Goal: Task Accomplishment & Management: Complete application form

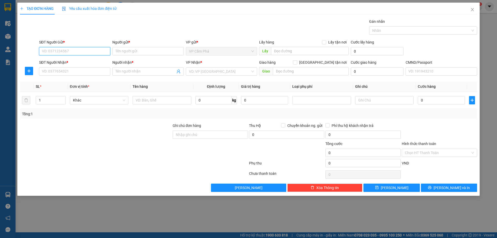
click at [93, 54] on input "SĐT Người Gửi *" at bounding box center [74, 51] width 71 height 8
click at [73, 72] on div "0972499848 - HẠNH" at bounding box center [74, 70] width 65 height 6
type input "0972499848"
type input "HẠNH"
type input "0972499848"
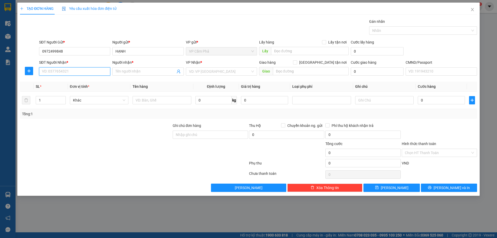
click at [79, 72] on input "SĐT Người Nhận *" at bounding box center [74, 71] width 71 height 8
type input "0903209296"
click at [128, 71] on input "Người nhận *" at bounding box center [145, 72] width 60 height 6
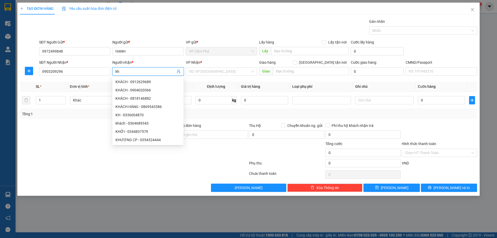
click at [120, 72] on input "kh" at bounding box center [145, 72] width 60 height 6
type input "k"
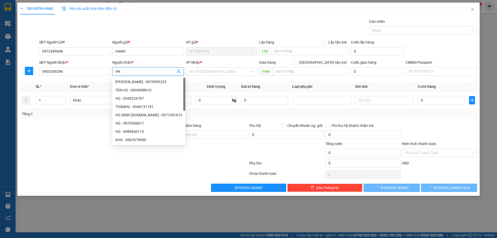
type input "H"
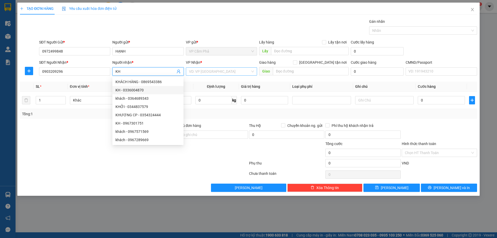
type input "KH"
click at [244, 73] on input "search" at bounding box center [219, 72] width 61 height 8
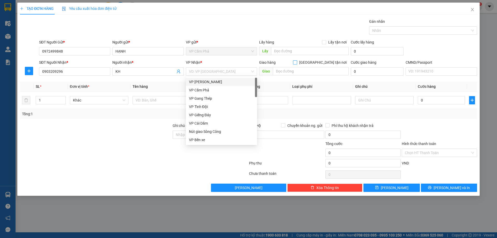
click at [296, 61] on input "[GEOGRAPHIC_DATA] tận nơi" at bounding box center [295, 62] width 4 height 4
checkbox input "true"
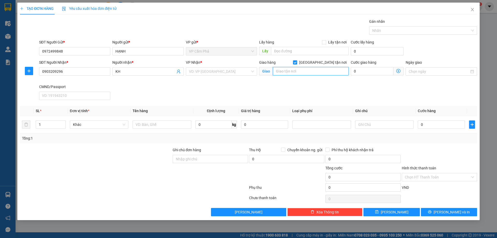
click at [319, 69] on input "text" at bounding box center [311, 71] width 76 height 8
paste input "42/23/381 [PERSON_NAME] yên hoà cầu giấy [GEOGRAPHIC_DATA], 42/23 Ng. [GEOGRAPH…"
click at [287, 70] on input "42/23/381 [PERSON_NAME] yên hoà cầu giấy [GEOGRAPHIC_DATA], 42/23 Ng. [GEOGRAPH…" at bounding box center [311, 71] width 76 height 8
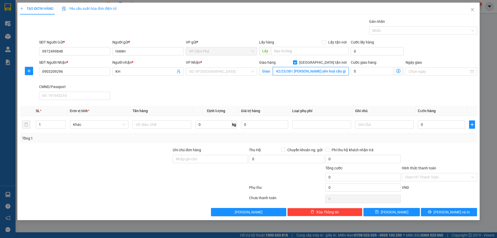
click at [285, 70] on input "42/23/381 [PERSON_NAME] yên hoà cầu giấy [GEOGRAPHIC_DATA], 42/23 Ng. [GEOGRAPH…" at bounding box center [311, 71] width 76 height 8
click at [396, 72] on span at bounding box center [398, 71] width 10 height 8
click at [396, 70] on icon "dollar-circle" at bounding box center [398, 71] width 4 height 4
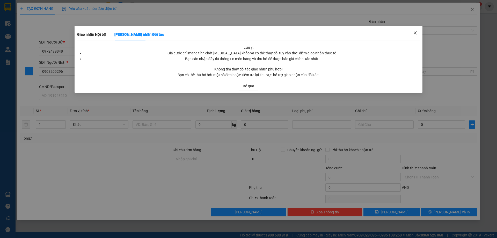
click at [417, 32] on icon "close" at bounding box center [415, 33] width 4 height 4
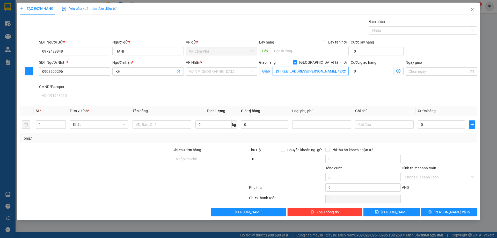
click at [340, 71] on input "[STREET_ADDRESS][PERSON_NAME], 42/23 Ng. [GEOGRAPHIC_DATA][PERSON_NAME], [GEOGR…" at bounding box center [311, 71] width 76 height 8
paste input "42/23"
type input "42/23/381 [PERSON_NAME] yên hoà cầu giấy [GEOGRAPHIC_DATA], 42/23 Ng. [GEOGRAPH…"
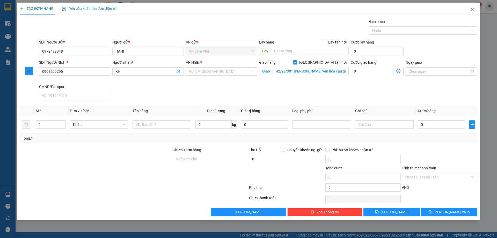
click at [399, 72] on icon "dollar-circle" at bounding box center [398, 71] width 4 height 4
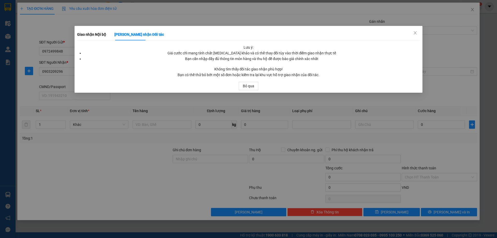
click at [382, 50] on div "Lưu ý: Giá cước chỉ mang tính chất [MEDICAL_DATA] khảo và có thể thay đổi tùy v…" at bounding box center [248, 52] width 343 height 17
click at [416, 32] on icon "close" at bounding box center [414, 32] width 3 height 3
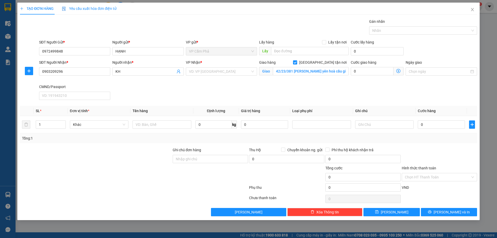
click at [397, 70] on icon "dollar-circle" at bounding box center [398, 71] width 4 height 4
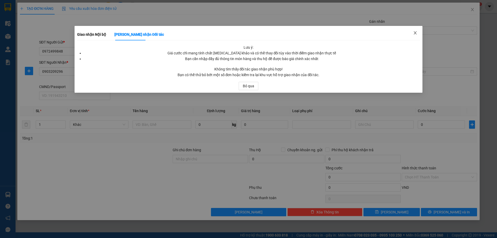
click at [418, 34] on span "Close" at bounding box center [415, 33] width 14 height 14
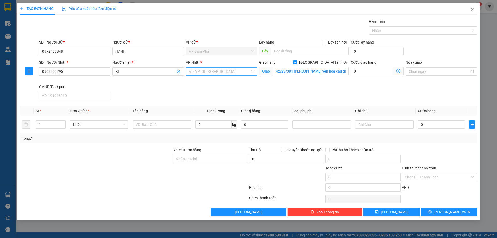
click at [254, 72] on div "VD: VP [GEOGRAPHIC_DATA]" at bounding box center [221, 71] width 71 height 8
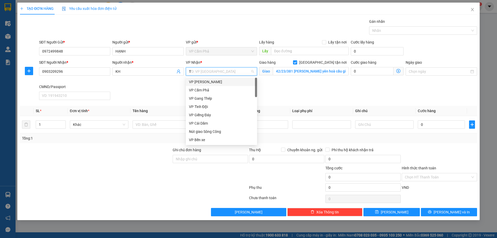
type input "TR"
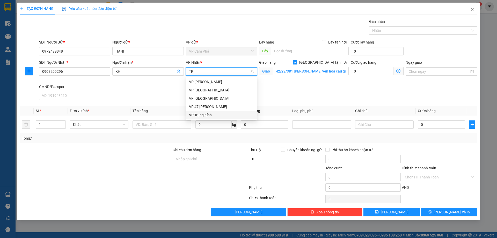
click at [216, 114] on div "VP Trung Kính" at bounding box center [221, 115] width 65 height 6
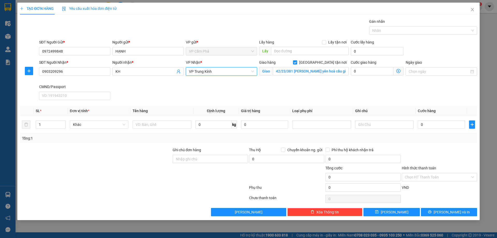
click at [400, 70] on icon "dollar-circle" at bounding box center [398, 71] width 4 height 4
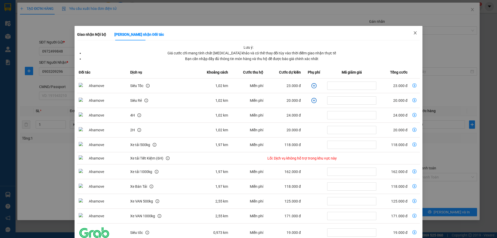
click at [410, 31] on span "Close" at bounding box center [415, 33] width 14 height 14
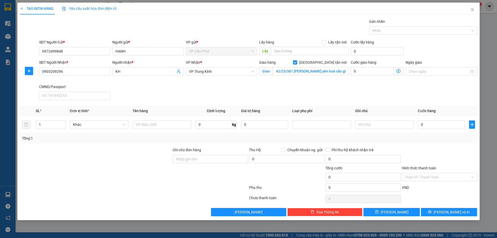
click at [397, 71] on icon "dollar-circle" at bounding box center [398, 71] width 4 height 4
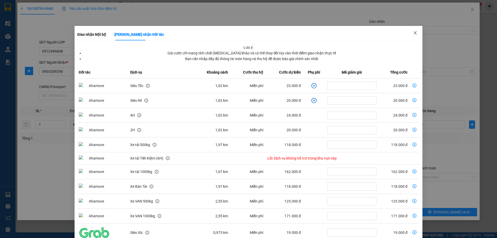
click at [412, 31] on span "Close" at bounding box center [415, 33] width 14 height 14
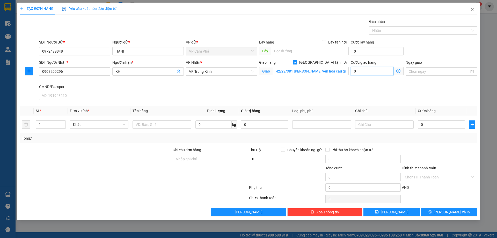
click at [359, 71] on input "0" at bounding box center [372, 71] width 43 height 8
click at [285, 72] on input "42/23/381 [PERSON_NAME] yên hoà cầu giấy [GEOGRAPHIC_DATA], 42/23 Ng. [GEOGRAPH…" at bounding box center [311, 71] width 76 height 8
drag, startPoint x: 285, startPoint y: 70, endPoint x: 302, endPoint y: 74, distance: 18.3
click at [285, 70] on input "42/23/381 [PERSON_NAME] yên hoà cầu giấy [GEOGRAPHIC_DATA], 42/23 Ng. [GEOGRAPH…" at bounding box center [311, 71] width 76 height 8
click at [304, 71] on input "text" at bounding box center [311, 71] width 76 height 8
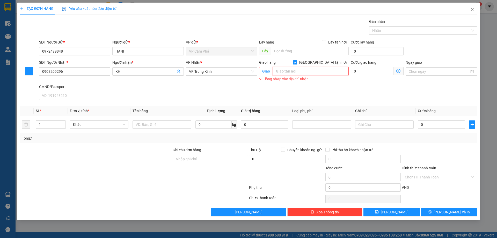
paste input "42/23/381 [PERSON_NAME] yên hoà cầu giấy [GEOGRAPHIC_DATA], 42/23 Ng. [GEOGRAPH…"
type input "42/23/381 [PERSON_NAME] yên hoà cầu giấy [GEOGRAPHIC_DATA], 42/23 Ng. [GEOGRAPH…"
click at [288, 73] on input "42/23/381 [PERSON_NAME] yên hoà cầu giấy [GEOGRAPHIC_DATA], 42/23 Ng. [GEOGRAPH…" at bounding box center [311, 71] width 76 height 8
click at [292, 72] on input "42/23/381 [PERSON_NAME] yên hoà cầu giấy [GEOGRAPHIC_DATA], 42/23 Ng. [GEOGRAPH…" at bounding box center [311, 71] width 76 height 8
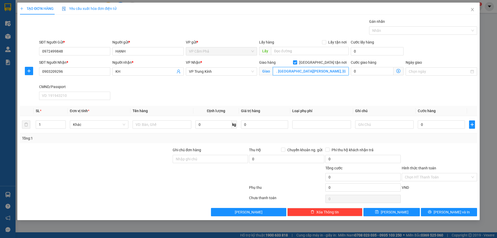
drag, startPoint x: 276, startPoint y: 72, endPoint x: 368, endPoint y: 76, distance: 92.5
click at [368, 76] on div "SĐT Người Nhận * 0903209296 Người nhận * KH VP Nhận * VP Trung Kính Giao hàng […" at bounding box center [258, 81] width 440 height 42
paste input "42/23/381 [PERSON_NAME] yên hoà cầu giấy [GEOGRAPHIC_DATA], 42/23 Ng. [GEOGRAPH…"
type input "42/23/381 [PERSON_NAME] yên hoà cầu giấy [GEOGRAPHIC_DATA], 42/23 Ng. [GEOGRAPH…"
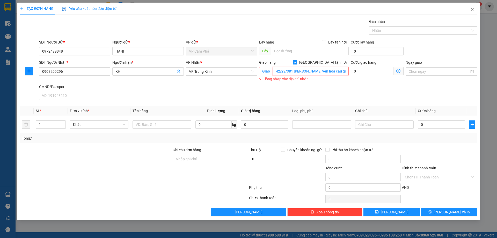
scroll to position [0, 126]
click at [281, 72] on input "42/23/381 [PERSON_NAME] yên hoà cầu giấy [GEOGRAPHIC_DATA], 42/23 Ng. [GEOGRAPH…" at bounding box center [311, 71] width 76 height 8
click at [334, 71] on input "42/23/381 [PERSON_NAME] yên hoà cầu giấy [GEOGRAPHIC_DATA], 42/23 Ng. [GEOGRAPH…" at bounding box center [311, 71] width 76 height 8
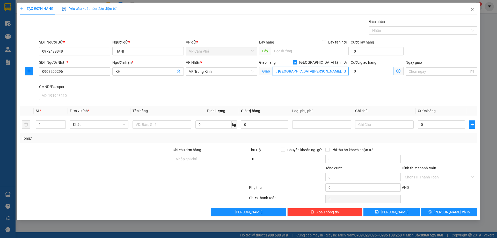
drag, startPoint x: 330, startPoint y: 72, endPoint x: 359, endPoint y: 74, distance: 29.6
click at [359, 74] on div "SĐT Người Nhận * 0903209296 Người nhận * KH VP Nhận * VP Trung Kính Giao hàng […" at bounding box center [258, 81] width 440 height 42
click at [304, 72] on input "42/23/381 [PERSON_NAME] yên hoà cầu giấy [GEOGRAPHIC_DATA], 42/23 Ng. [GEOGRAPH…" at bounding box center [311, 71] width 76 height 8
drag, startPoint x: 298, startPoint y: 72, endPoint x: 356, endPoint y: 75, distance: 57.5
click at [356, 75] on div "SĐT Người Nhận * 0903209296 Người nhận * KH VP Nhận * VP Trung Kính Giao hàng […" at bounding box center [258, 81] width 440 height 42
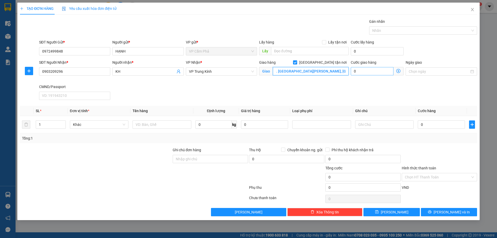
scroll to position [0, 0]
click at [296, 63] on input "[GEOGRAPHIC_DATA] tận nơi" at bounding box center [295, 62] width 4 height 4
checkbox input "false"
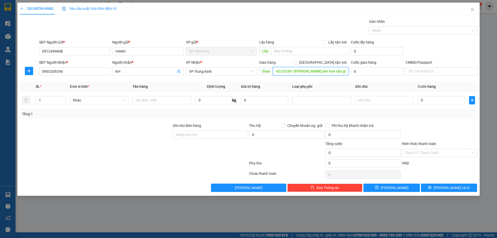
click at [340, 71] on input "42/23/381 [PERSON_NAME] yên hoà cầu giấy [GEOGRAPHIC_DATA], 42/23 Ng. [GEOGRAPH…" at bounding box center [311, 71] width 76 height 8
drag, startPoint x: 275, startPoint y: 70, endPoint x: 344, endPoint y: 77, distance: 68.9
click at [344, 77] on div "Giao hàng [GEOGRAPHIC_DATA] tận nơi Giao 42/23/381 [PERSON_NAME] [GEOGRAPHIC_DA…" at bounding box center [304, 69] width 90 height 18
type input "ang, [GEOGRAPHIC_DATA], [GEOGRAPHIC_DATA], [GEOGRAPHIC_DATA], [GEOGRAPHIC_DATA]"
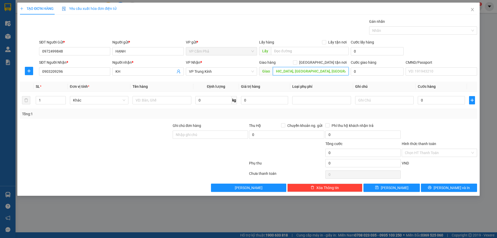
scroll to position [0, 0]
drag, startPoint x: 276, startPoint y: 71, endPoint x: 368, endPoint y: 71, distance: 91.8
click at [368, 71] on div "SĐT Người Nhận * 0903209296 Người nhận * KH VP Nhận * VP Trung Kính Giao hàng G…" at bounding box center [258, 69] width 440 height 18
drag, startPoint x: 336, startPoint y: 70, endPoint x: 271, endPoint y: 72, distance: 64.2
click at [271, 72] on span "Giao" at bounding box center [304, 71] width 90 height 8
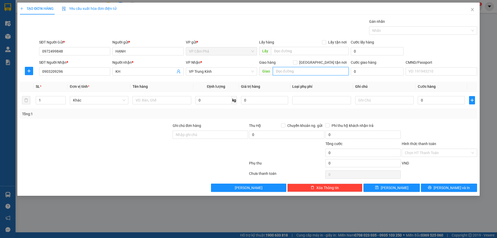
click at [300, 73] on input "text" at bounding box center [311, 71] width 76 height 8
paste input "42/23/381 [PERSON_NAME] yên hoà cầu giấy [GEOGRAPHIC_DATA], 42/23 Ng. [GEOGRAPH…"
click at [314, 72] on input "42/23/381 [PERSON_NAME] yên hoà cầu giấy [GEOGRAPHIC_DATA], 42/23 Ng. [GEOGRAPH…" at bounding box center [311, 71] width 76 height 8
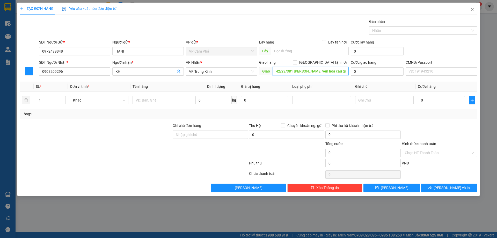
click at [284, 71] on input "42/23/381 [PERSON_NAME] yên hoà cầu giấy [GEOGRAPHIC_DATA], 42/23 Ng. [GEOGRAPH…" at bounding box center [311, 71] width 76 height 8
click at [285, 70] on input "42/23/381 [PERSON_NAME] yên hoà cầu giấy [GEOGRAPHIC_DATA], 42/23 Ng. [GEOGRAPH…" at bounding box center [311, 71] width 76 height 8
paste input "27/39/381 [PERSON_NAME], Tổ dân phố số 07"
type input "[STREET_ADDRESS][PERSON_NAME]"
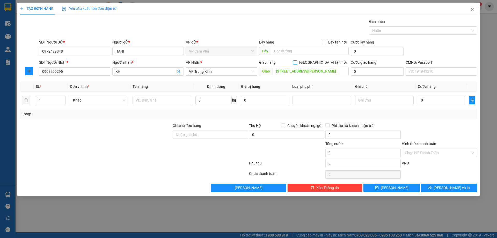
scroll to position [0, 0]
click at [296, 61] on input "[GEOGRAPHIC_DATA] tận nơi" at bounding box center [295, 62] width 4 height 4
checkbox input "true"
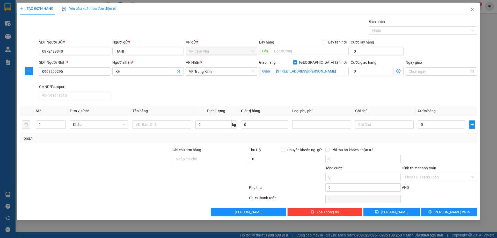
click at [398, 71] on icon "dollar-circle" at bounding box center [398, 71] width 4 height 4
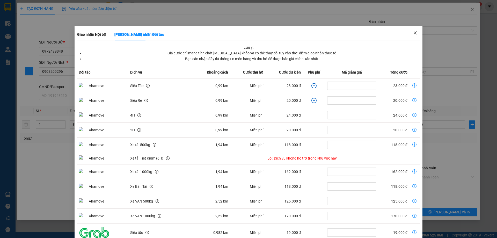
click at [413, 32] on icon "close" at bounding box center [415, 33] width 4 height 4
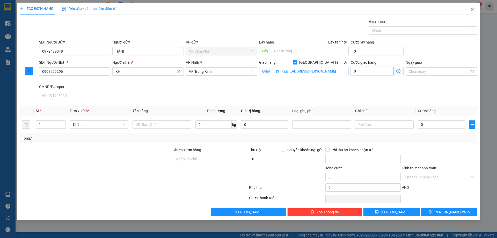
click at [375, 70] on input "0" at bounding box center [372, 71] width 43 height 8
type input "4"
type input "40"
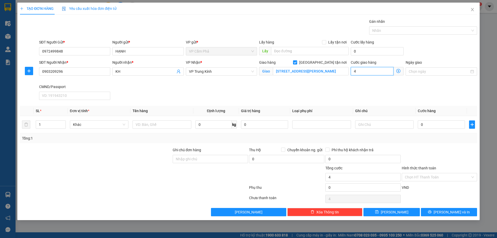
type input "40"
type input "400"
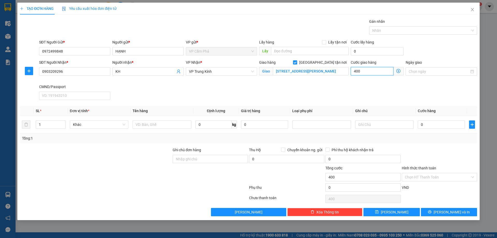
type input "4.000"
type input "40.000"
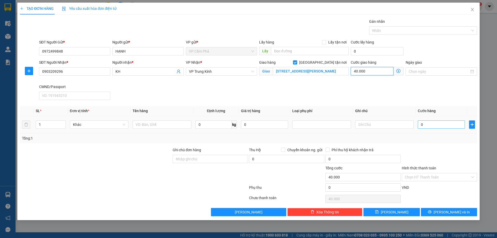
type input "40.000"
click at [439, 127] on input "0" at bounding box center [441, 124] width 47 height 8
type input "5"
type input "40.005"
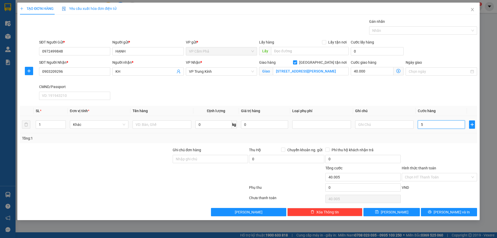
type input "50"
type input "40.050"
type input "500"
type input "40.500"
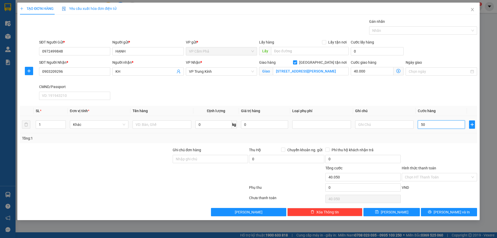
type input "40.500"
type input "5.000"
type input "45.000"
type input "50.000"
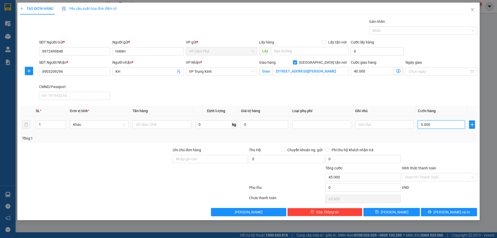
type input "90.000"
type input "50.000"
click at [146, 124] on input "text" at bounding box center [161, 124] width 58 height 8
type input "HỘP ĐỒ ĂN"
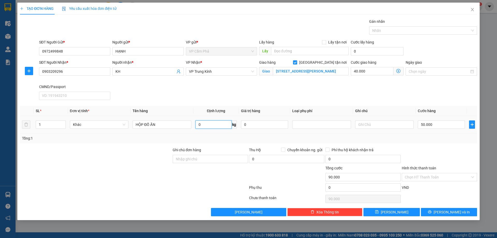
click at [216, 126] on input "0" at bounding box center [213, 124] width 36 height 8
type input "1.5"
click at [432, 152] on div at bounding box center [439, 156] width 76 height 18
click at [457, 213] on span "[PERSON_NAME] và In" at bounding box center [451, 212] width 36 height 6
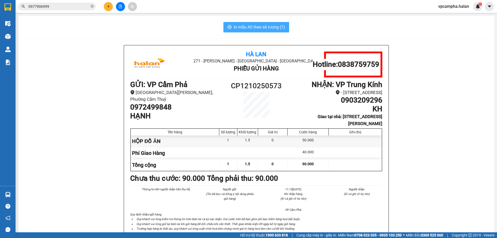
click at [265, 27] on span "In mẫu A5 theo số lượng (1)" at bounding box center [259, 27] width 51 height 6
click at [110, 7] on icon "plus" at bounding box center [109, 7] width 4 height 4
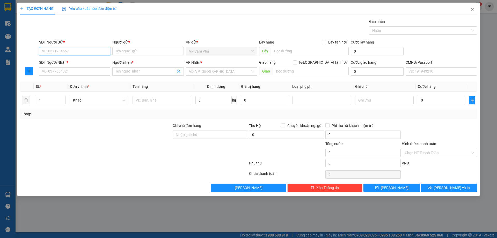
click at [86, 51] on input "SĐT Người Gửi *" at bounding box center [74, 51] width 71 height 8
paste input "0982142996"
type input "0982142996"
click at [133, 51] on input "Người gửi *" at bounding box center [147, 51] width 71 height 8
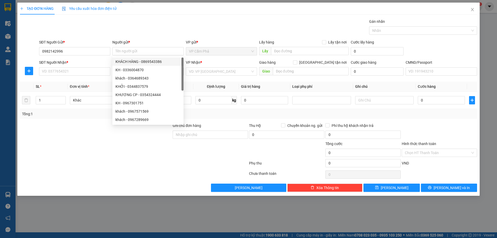
click at [110, 210] on div "TẠO ĐƠN HÀNG Yêu cầu xuất hóa đơn điện tử Transit Pickup Surcharge Ids Transit …" at bounding box center [248, 119] width 497 height 238
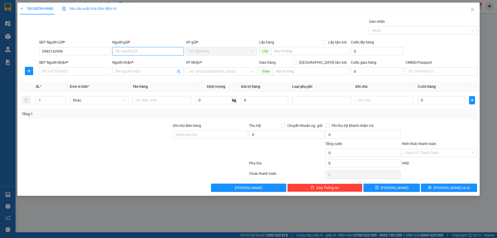
click at [147, 53] on input "Người gửi *" at bounding box center [147, 51] width 71 height 8
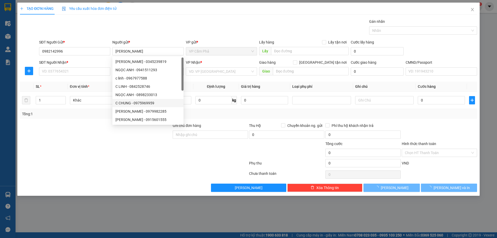
click at [91, 130] on div at bounding box center [95, 132] width 153 height 18
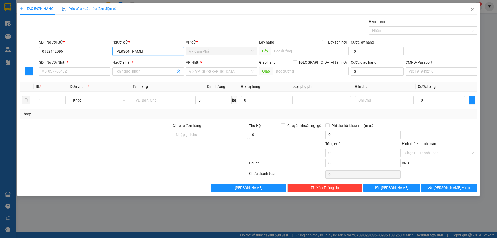
click at [136, 54] on input "[PERSON_NAME]" at bounding box center [147, 51] width 71 height 8
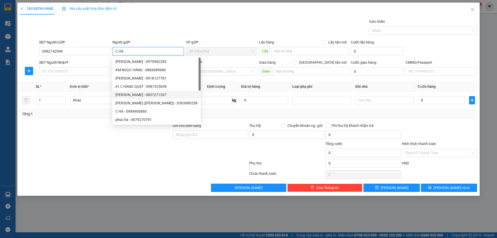
type input "C HÀ"
click at [87, 148] on div at bounding box center [95, 150] width 153 height 18
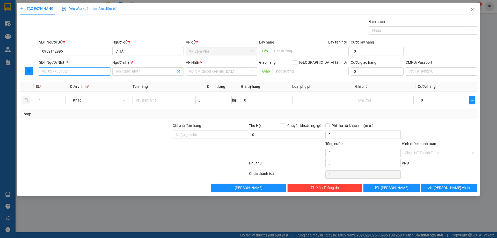
click at [77, 68] on input "SĐT Người Nhận *" at bounding box center [74, 71] width 71 height 8
click at [94, 72] on input "SĐT Người Nhận *" at bounding box center [74, 71] width 71 height 8
type input "0372272003"
click at [135, 71] on input "Người nhận *" at bounding box center [145, 72] width 60 height 6
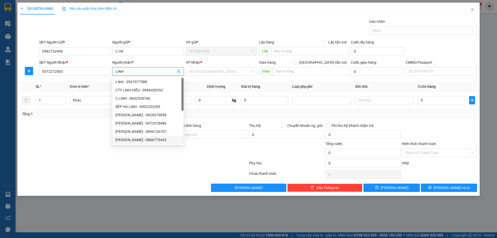
type input "LINH"
click at [150, 162] on div at bounding box center [133, 164] width 229 height 10
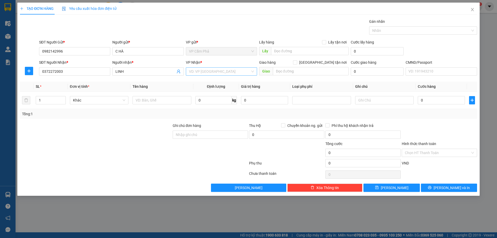
click at [254, 72] on div "VD: VP [GEOGRAPHIC_DATA]" at bounding box center [221, 71] width 71 height 8
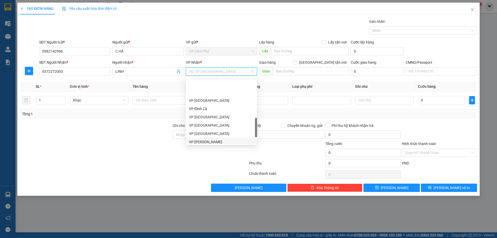
scroll to position [207, 0]
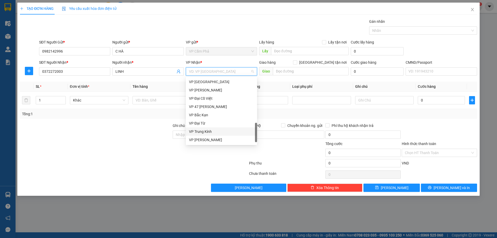
click at [216, 131] on div "VP Trung Kính" at bounding box center [221, 132] width 65 height 6
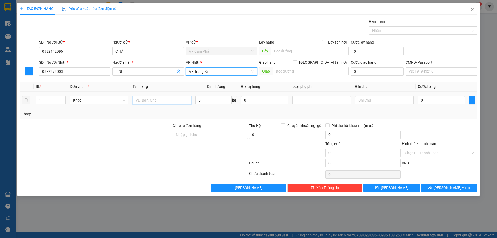
click at [152, 101] on input "text" at bounding box center [161, 100] width 58 height 8
type input "XỐP HẢI SẢN"
click at [221, 100] on input "0" at bounding box center [213, 100] width 36 height 8
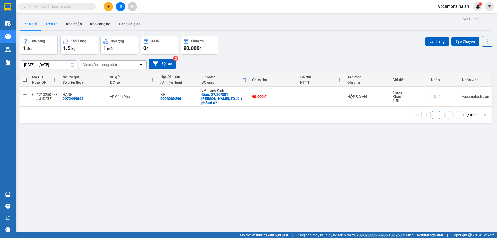
click at [54, 22] on button "Trên xe" at bounding box center [51, 24] width 21 height 12
